Goal: Navigation & Orientation: Find specific page/section

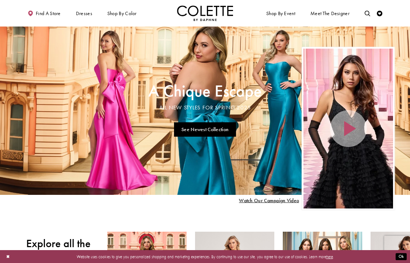
click at [0, 0] on span "PROM DRESSES" at bounding box center [0, 0] width 0 height 0
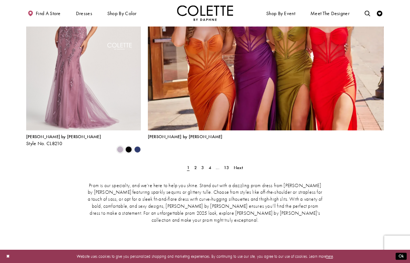
scroll to position [1236, 0]
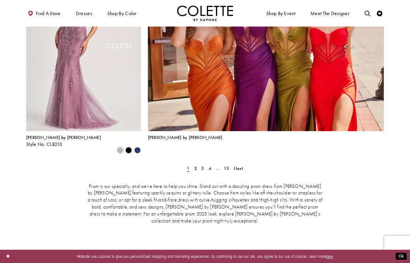
click at [194, 165] on link "2" at bounding box center [195, 169] width 6 height 8
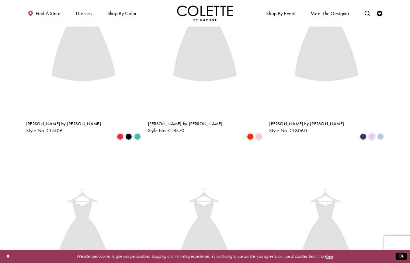
scroll to position [143, 0]
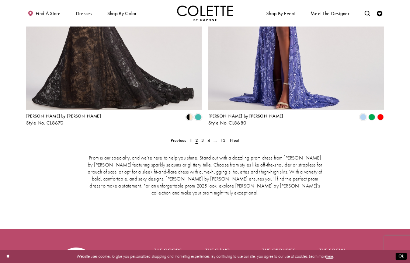
click at [200, 136] on link "3" at bounding box center [203, 140] width 6 height 8
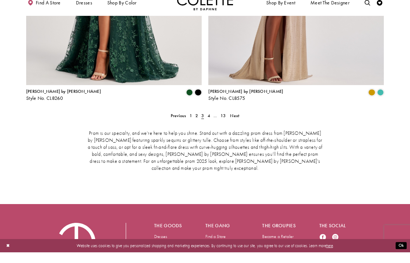
scroll to position [1183, 0]
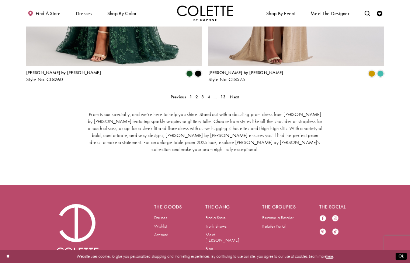
click at [209, 94] on span "4" at bounding box center [209, 97] width 3 height 6
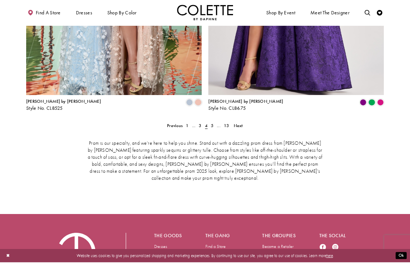
scroll to position [1183, 0]
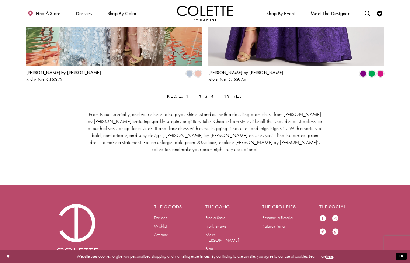
click at [210, 93] on link "5" at bounding box center [212, 97] width 6 height 8
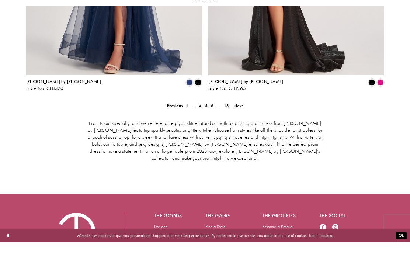
scroll to position [1183, 0]
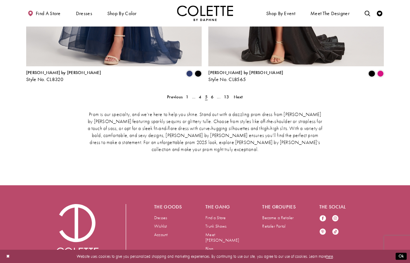
click at [213, 94] on span "6" at bounding box center [212, 97] width 3 height 6
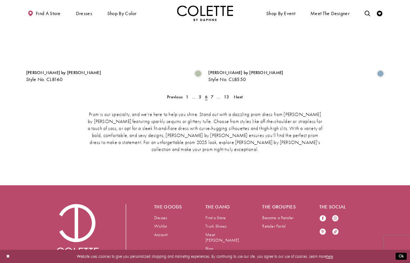
scroll to position [143, 0]
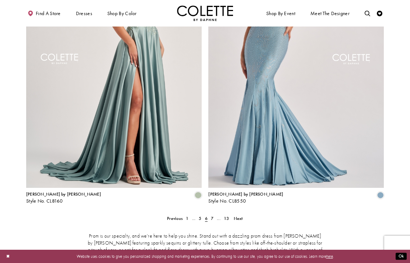
click at [216, 215] on link "..." at bounding box center [218, 219] width 7 height 8
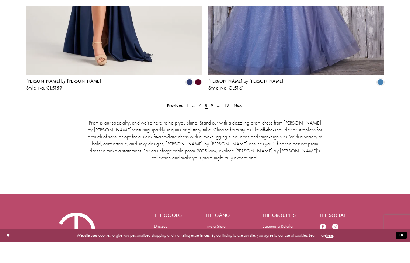
scroll to position [1183, 0]
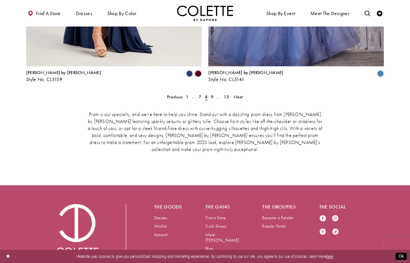
click at [197, 93] on link "..." at bounding box center [193, 97] width 7 height 8
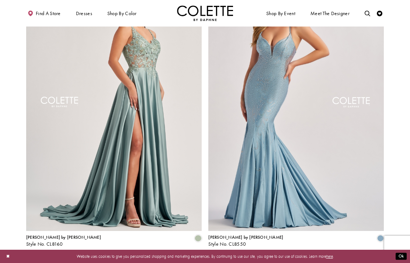
scroll to position [1153, 0]
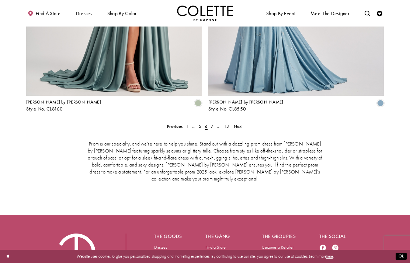
click at [210, 122] on link "7" at bounding box center [212, 126] width 6 height 8
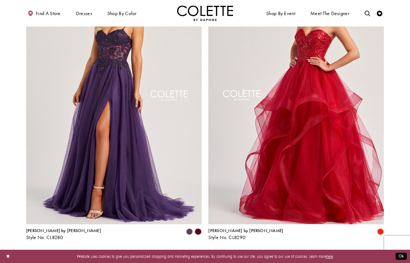
scroll to position [1026, 0]
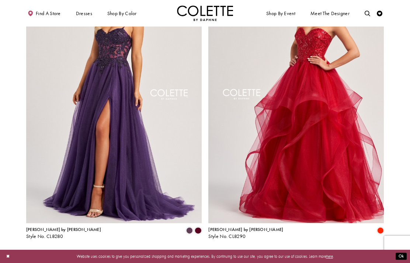
click at [220, 251] on span "..." at bounding box center [219, 254] width 4 height 6
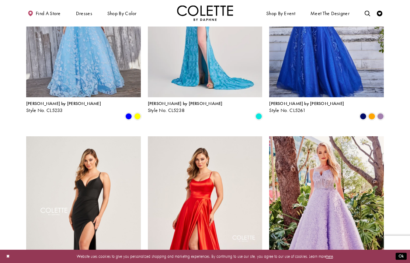
scroll to position [445, 0]
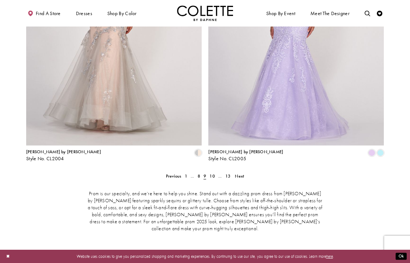
click at [215, 173] on span "10" at bounding box center [211, 176] width 5 height 6
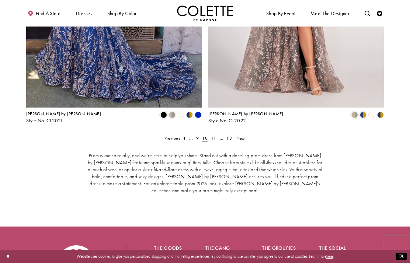
scroll to position [1126, 0]
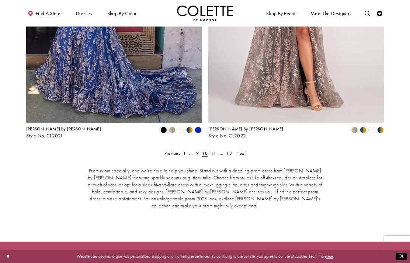
click at [213, 150] on span "11" at bounding box center [213, 153] width 5 height 6
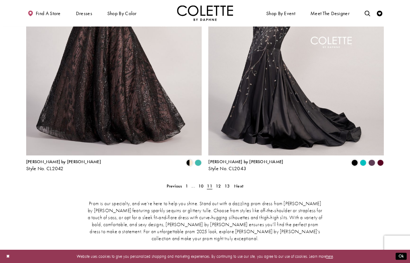
scroll to position [1153, 0]
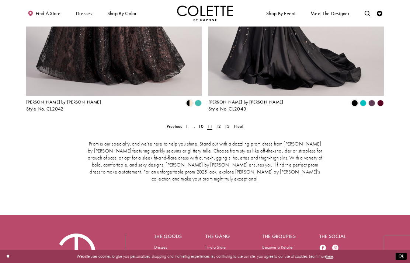
click at [220, 124] on span "12" at bounding box center [218, 127] width 5 height 6
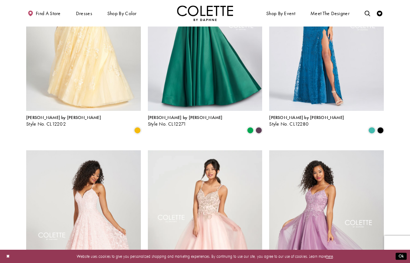
scroll to position [639, 0]
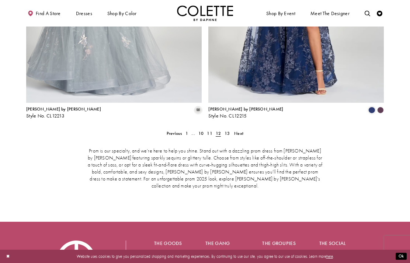
click at [226, 131] on span "13" at bounding box center [227, 134] width 5 height 6
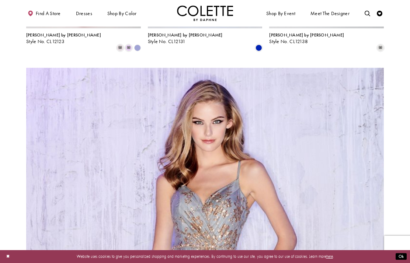
scroll to position [695, 0]
